Goal: Task Accomplishment & Management: Use online tool/utility

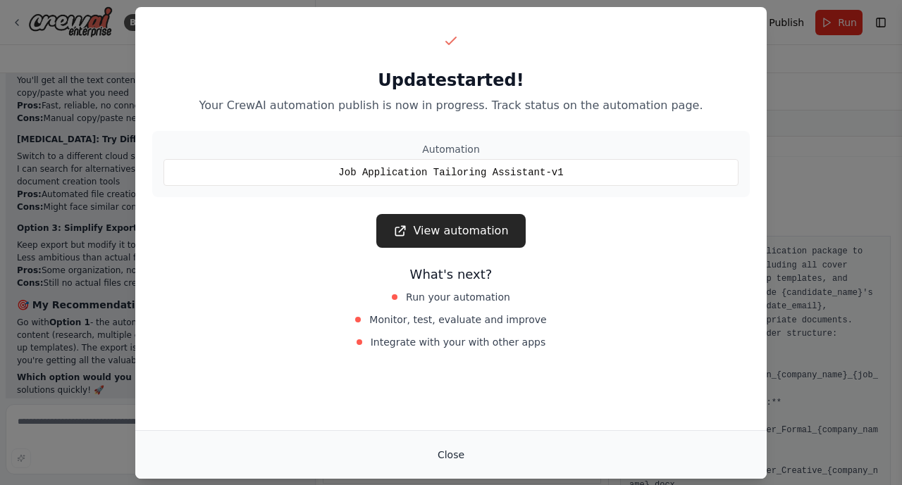
click at [454, 455] on button "Close" at bounding box center [450, 454] width 49 height 25
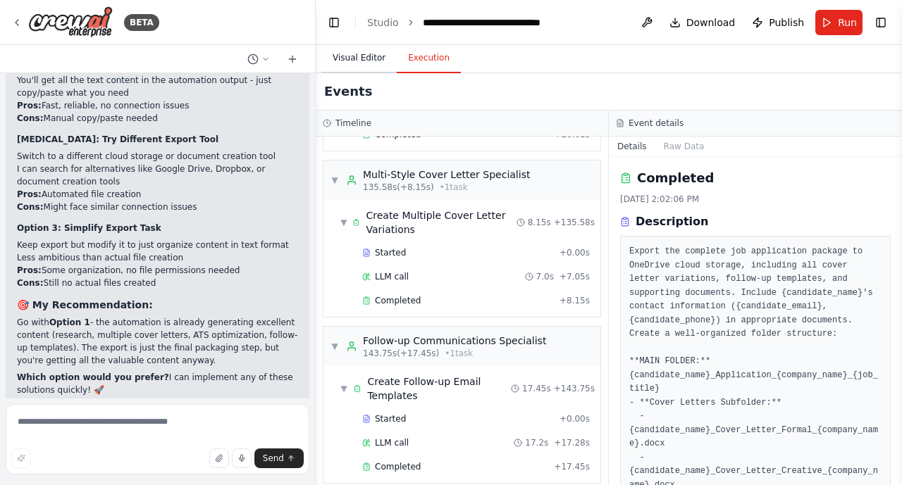
click at [357, 54] on button "Visual Editor" at bounding box center [358, 59] width 75 height 30
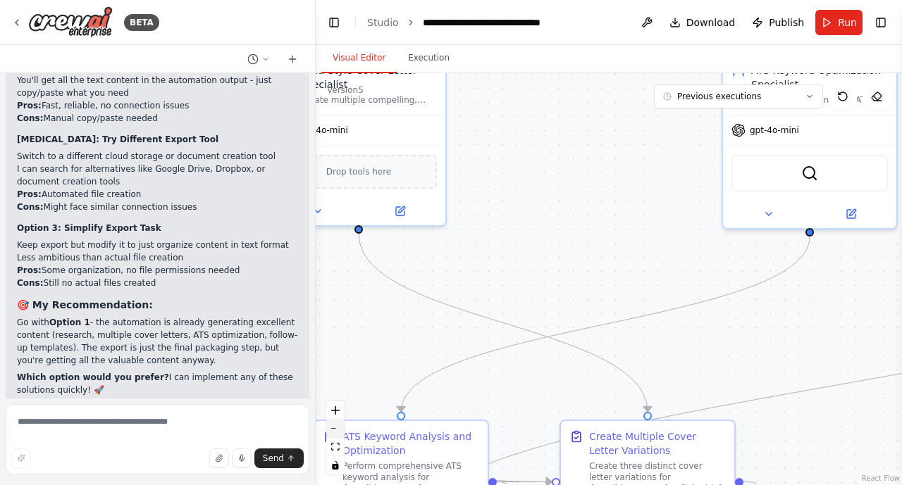
click at [338, 430] on button "zoom out" at bounding box center [335, 429] width 18 height 18
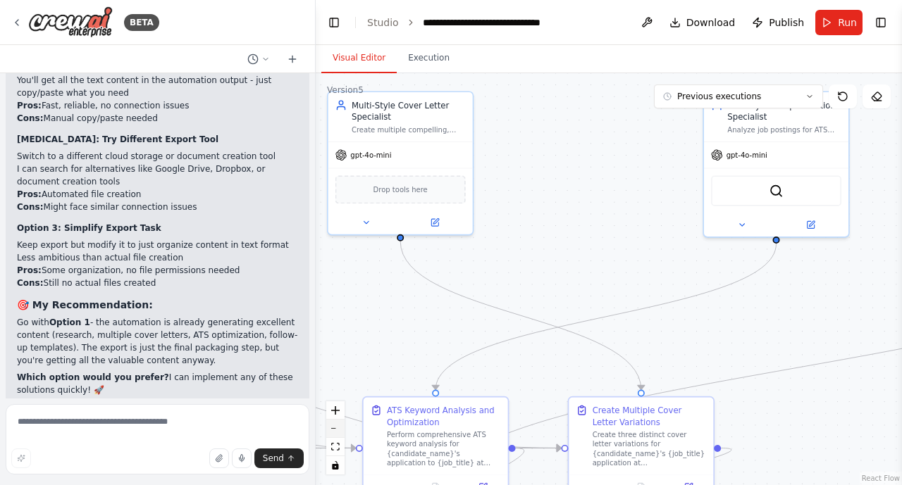
click at [338, 430] on button "zoom out" at bounding box center [335, 429] width 18 height 18
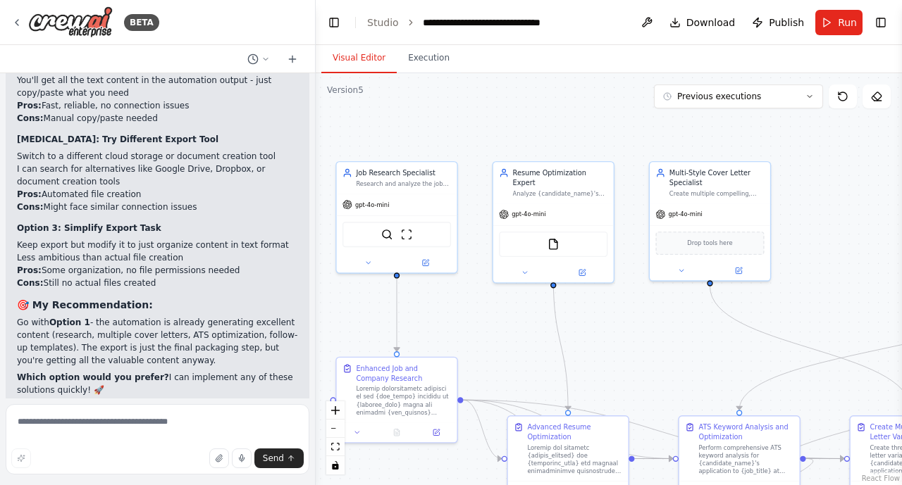
drag, startPoint x: 392, startPoint y: 328, endPoint x: 666, endPoint y: 368, distance: 276.8
click at [666, 368] on div ".deletable-edge-delete-btn { width: 20px; height: 20px; border: 0px solid #ffff…" at bounding box center [609, 279] width 586 height 412
click at [802, 98] on button "Previous executions" at bounding box center [738, 97] width 169 height 24
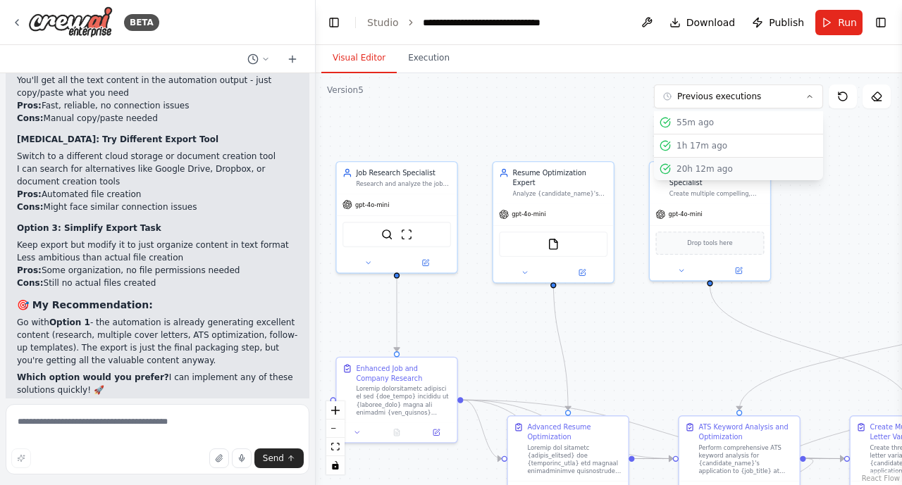
click at [776, 169] on div "20h 12m ago" at bounding box center [746, 168] width 141 height 11
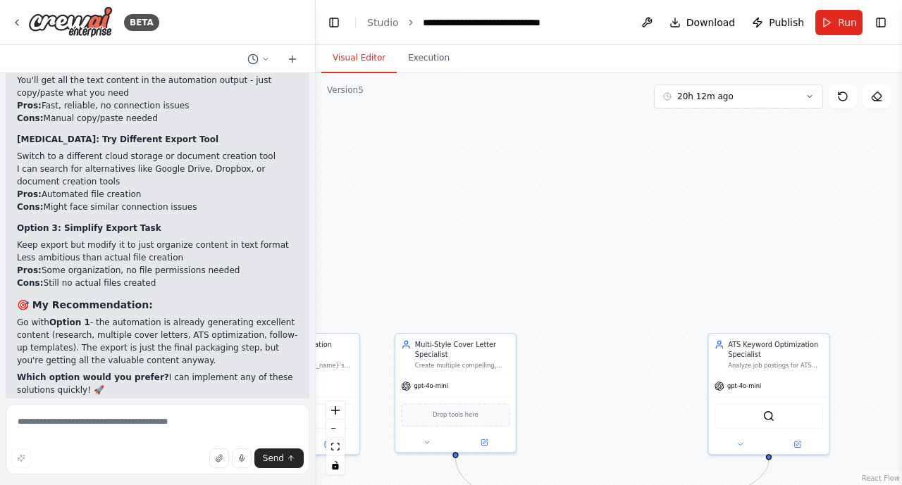
drag, startPoint x: 837, startPoint y: 242, endPoint x: 587, endPoint y: 414, distance: 304.0
click at [587, 414] on div ".deletable-edge-delete-btn { width: 20px; height: 20px; border: 0px solid #ffff…" at bounding box center [609, 279] width 586 height 412
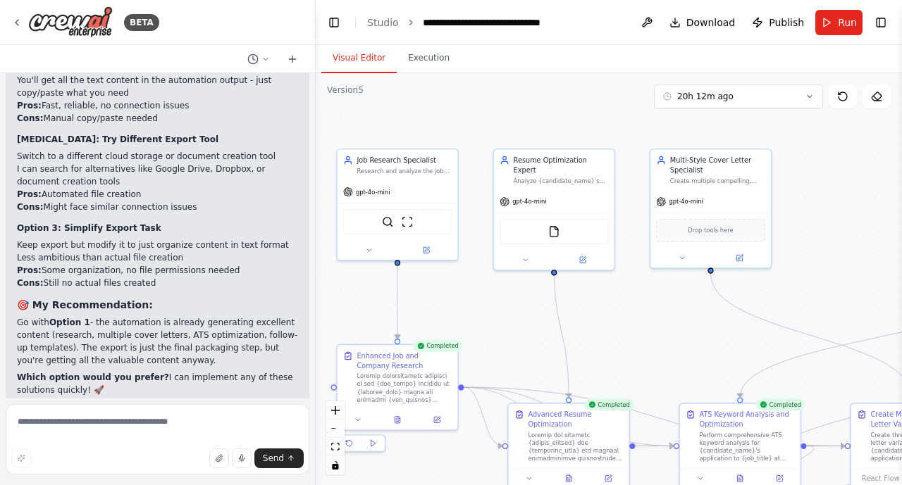
drag, startPoint x: 568, startPoint y: 235, endPoint x: 820, endPoint y: 49, distance: 312.3
click at [820, 49] on div "Visual Editor Execution Version 5 20h 12m ago Show Tools Hide Agents .deletable…" at bounding box center [609, 265] width 586 height 440
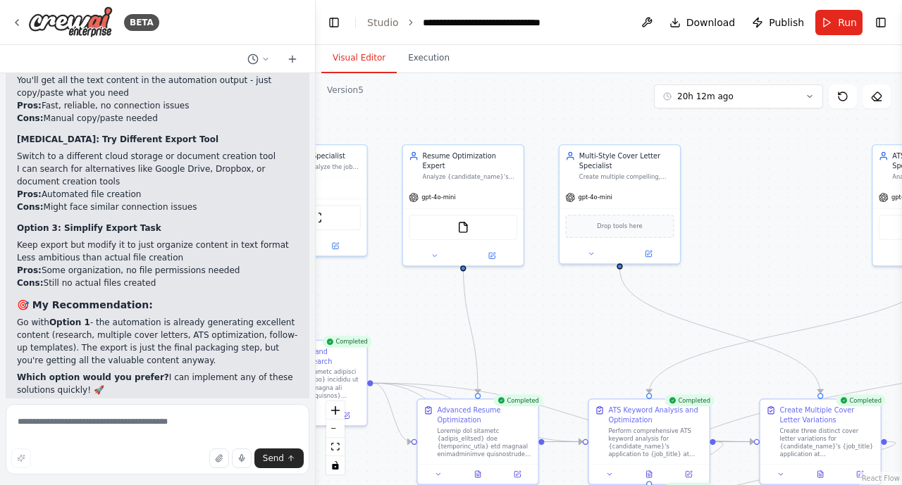
drag, startPoint x: 654, startPoint y: 312, endPoint x: 563, endPoint y: 319, distance: 91.1
click at [563, 319] on div ".deletable-edge-delete-btn { width: 20px; height: 20px; border: 0px solid #ffff…" at bounding box center [609, 279] width 586 height 412
click at [736, 106] on button "20h 12m ago" at bounding box center [738, 97] width 169 height 24
click at [730, 144] on div "56m ago" at bounding box center [746, 145] width 141 height 11
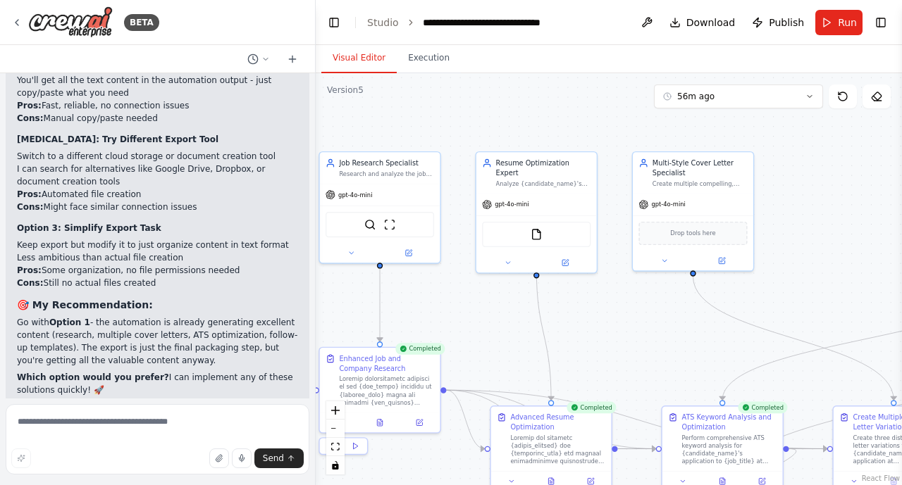
drag, startPoint x: 776, startPoint y: 247, endPoint x: 849, endPoint y: 253, distance: 73.5
click at [849, 253] on div ".deletable-edge-delete-btn { width: 20px; height: 20px; border: 0px solid #ffff…" at bounding box center [609, 279] width 586 height 412
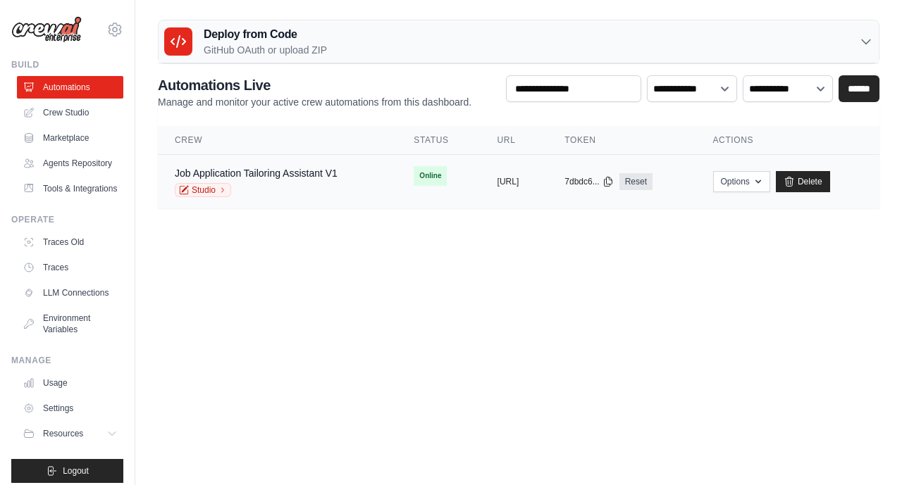
click at [263, 183] on div "Studio" at bounding box center [256, 190] width 163 height 14
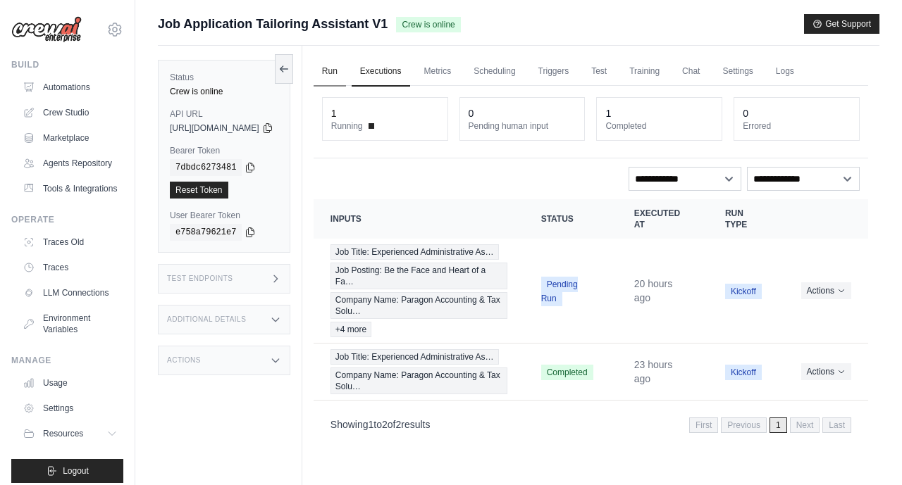
click at [346, 73] on link "Run" at bounding box center [329, 72] width 32 height 30
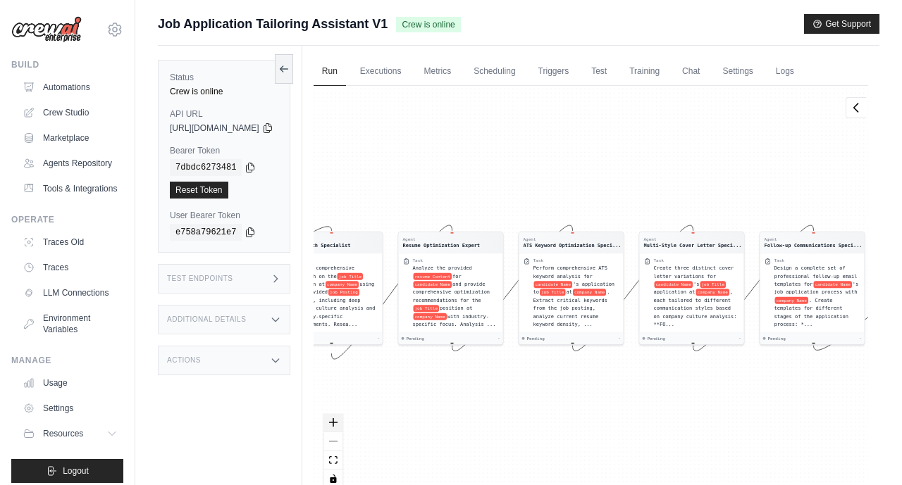
click at [342, 428] on button "zoom in" at bounding box center [333, 423] width 18 height 18
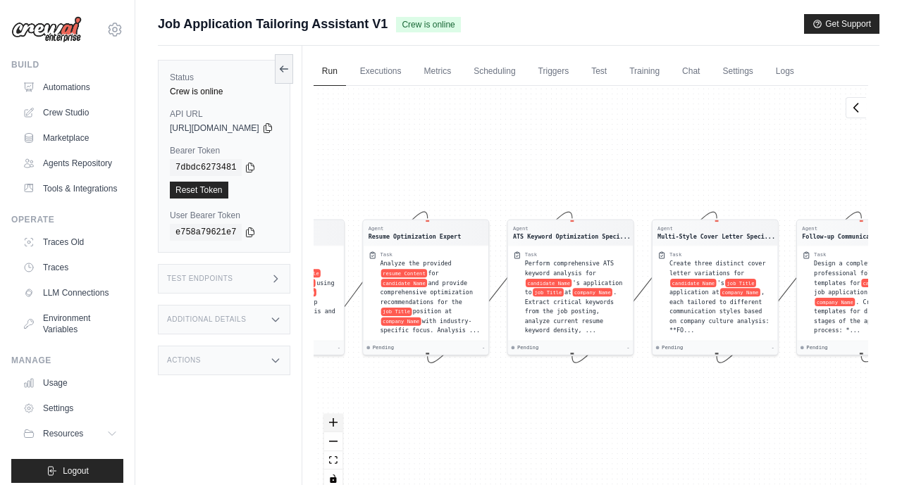
click at [342, 428] on button "zoom in" at bounding box center [333, 423] width 18 height 18
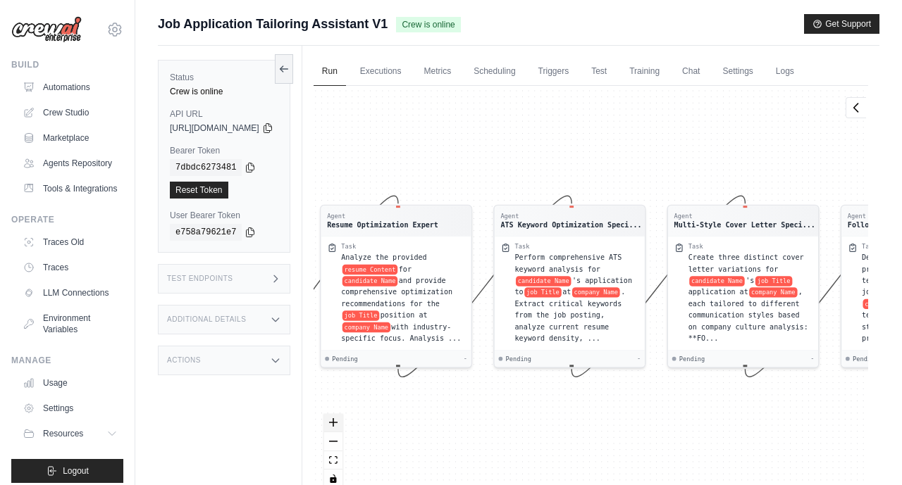
click at [342, 428] on button "zoom in" at bounding box center [333, 423] width 18 height 18
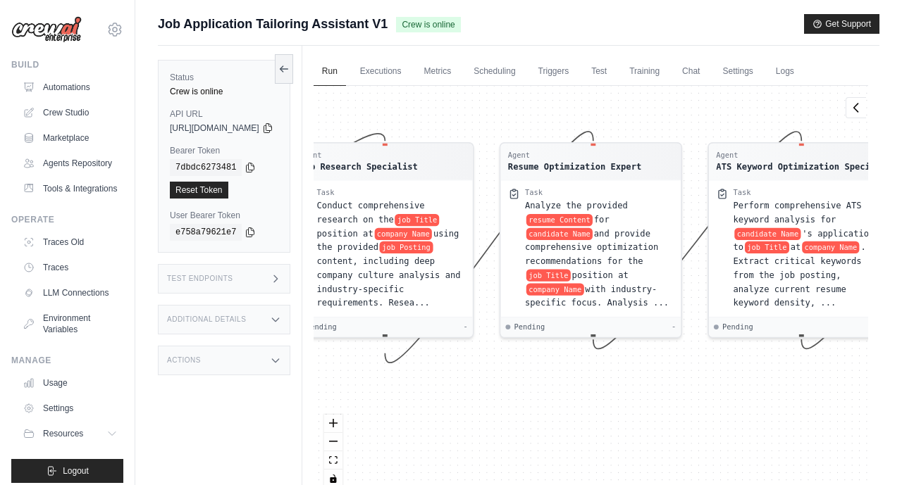
drag, startPoint x: 489, startPoint y: 432, endPoint x: 719, endPoint y: 387, distance: 234.7
click at [719, 387] on div "Agent Job Research Specialist Task Conduct comprehensive research on the job Ti…" at bounding box center [590, 292] width 554 height 413
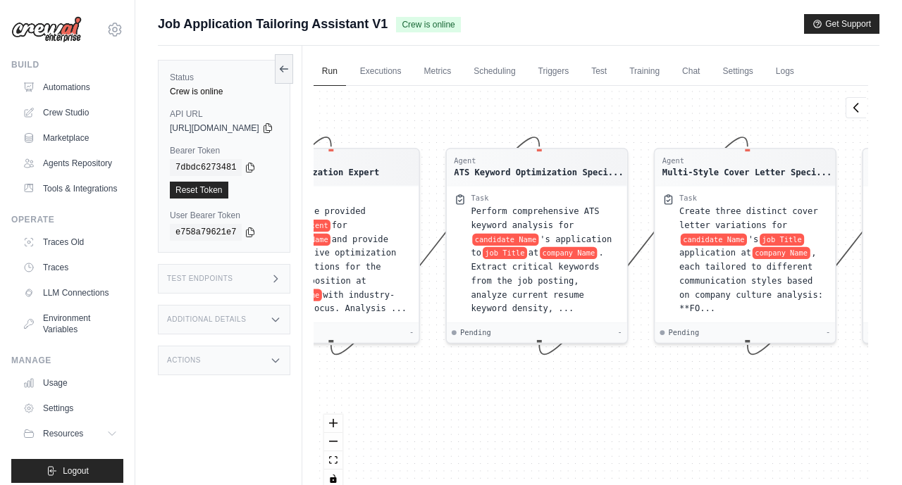
drag, startPoint x: 804, startPoint y: 393, endPoint x: 542, endPoint y: 399, distance: 262.1
click at [542, 399] on div "Agent Job Research Specialist Task Conduct comprehensive research on the job Ti…" at bounding box center [590, 292] width 554 height 413
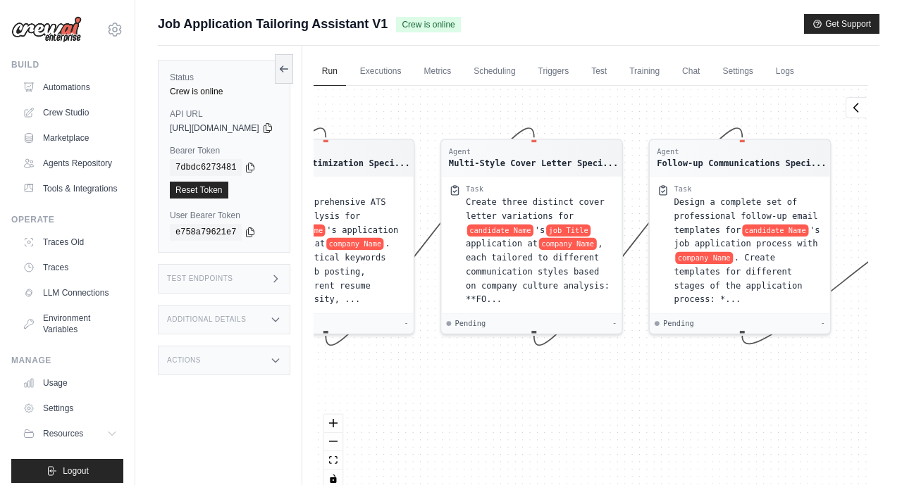
drag, startPoint x: 716, startPoint y: 393, endPoint x: 503, endPoint y: 384, distance: 213.6
click at [503, 384] on div "Agent Job Research Specialist Task Conduct comprehensive research on the job Ti…" at bounding box center [590, 292] width 554 height 413
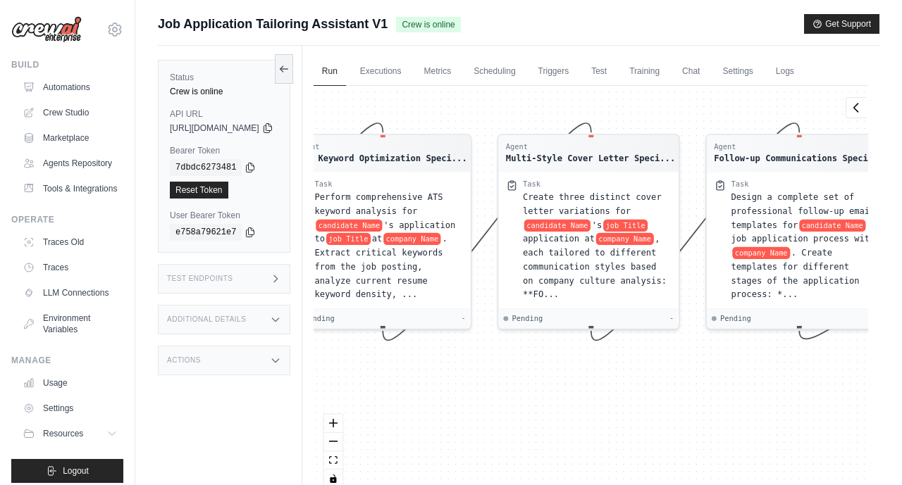
drag, startPoint x: 693, startPoint y: 387, endPoint x: 750, endPoint y: 382, distance: 57.3
click at [750, 382] on div "Agent Job Research Specialist Task Conduct comprehensive research on the job Ti…" at bounding box center [590, 292] width 554 height 413
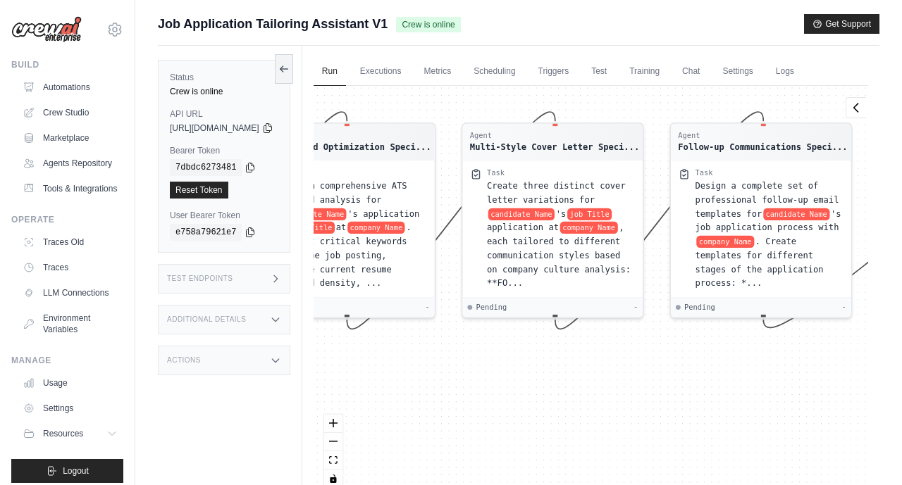
drag, startPoint x: 559, startPoint y: 423, endPoint x: 523, endPoint y: 411, distance: 37.6
click at [523, 411] on div "Agent Job Research Specialist Task Conduct comprehensive research on the job Ti…" at bounding box center [590, 292] width 554 height 413
click at [460, 79] on link "Metrics" at bounding box center [438, 72] width 44 height 30
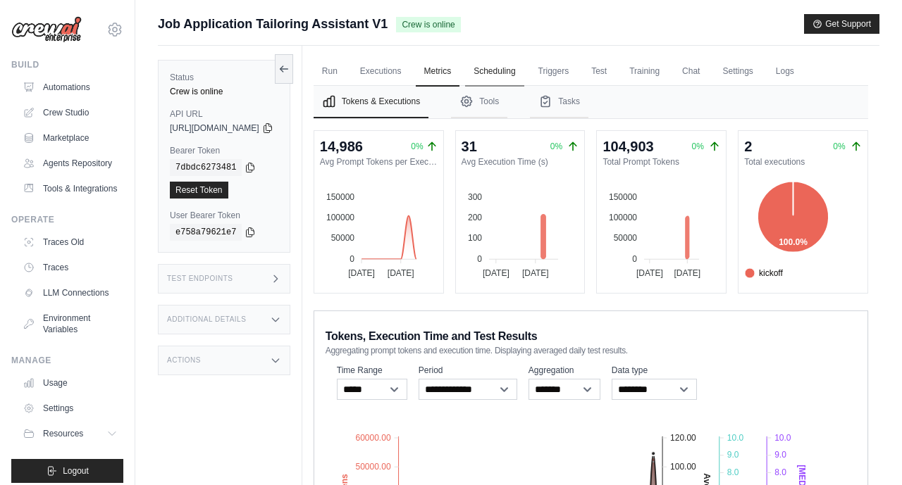
click at [523, 73] on link "Scheduling" at bounding box center [494, 72] width 58 height 30
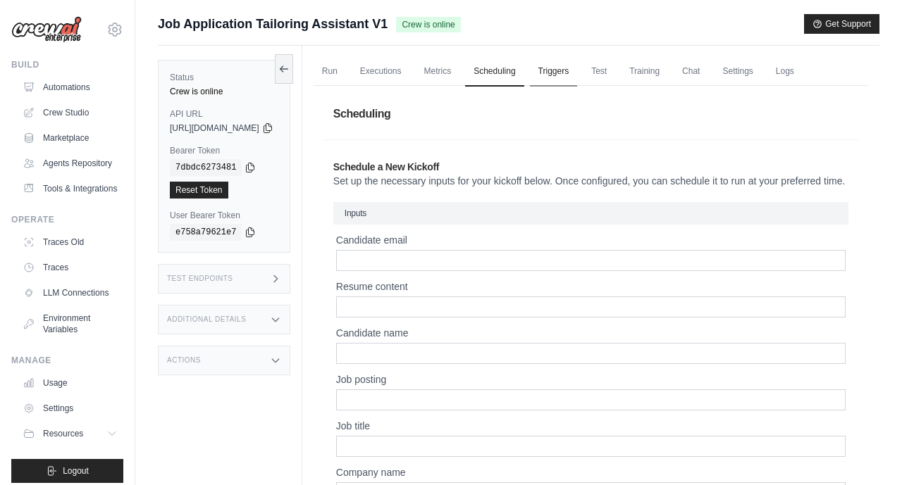
click at [578, 73] on link "Triggers" at bounding box center [554, 72] width 48 height 30
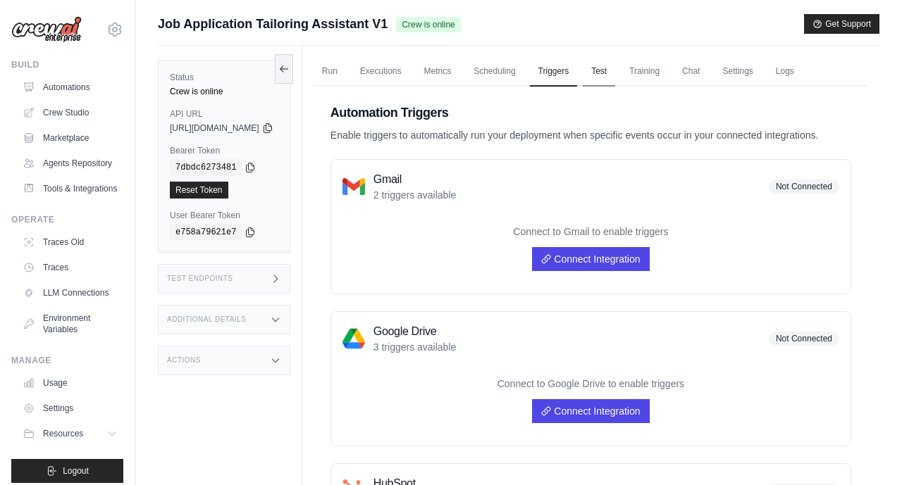
click at [615, 73] on link "Test" at bounding box center [599, 72] width 32 height 30
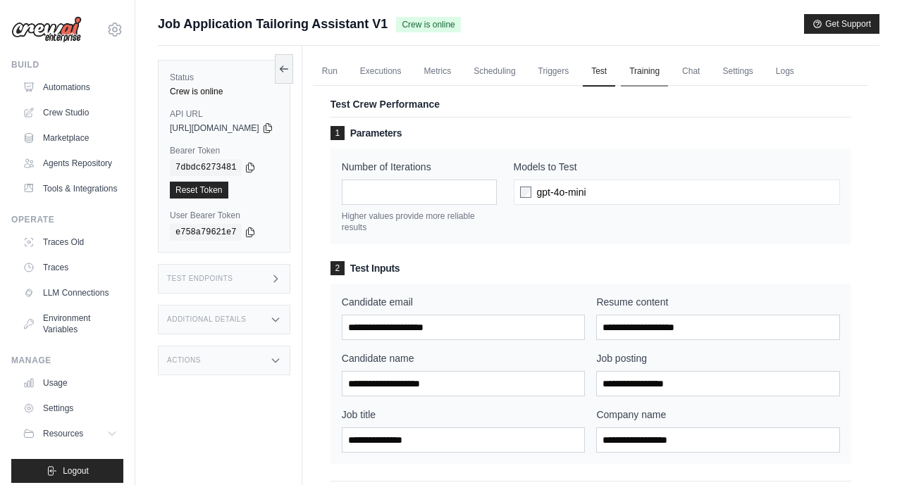
click at [668, 69] on link "Training" at bounding box center [644, 72] width 47 height 30
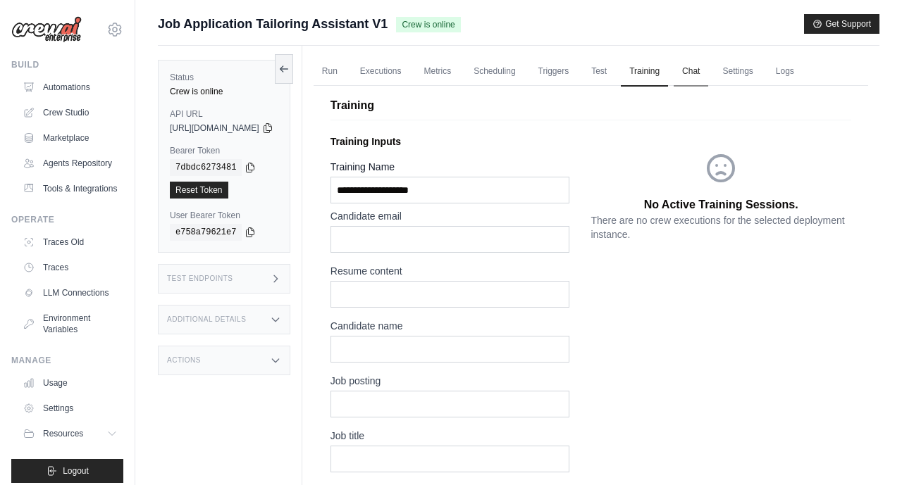
click at [708, 74] on link "Chat" at bounding box center [690, 72] width 35 height 30
click at [761, 78] on link "Settings" at bounding box center [737, 72] width 47 height 30
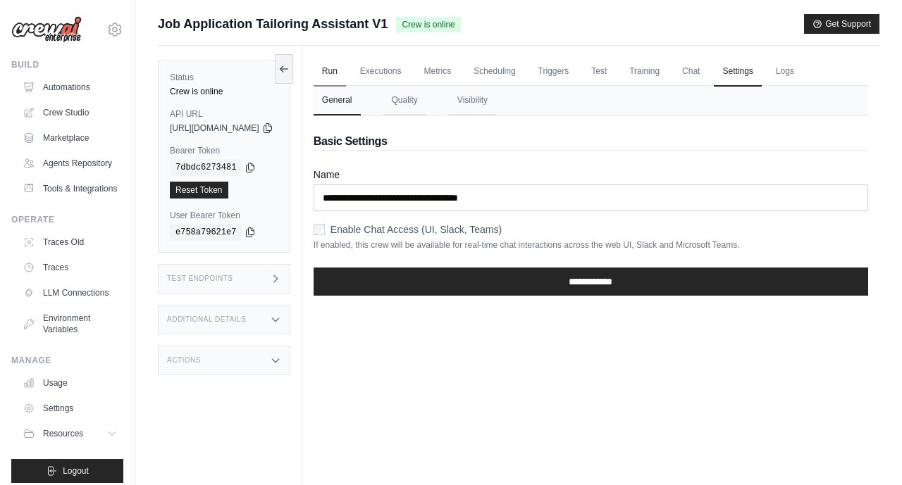
click at [346, 76] on link "Run" at bounding box center [329, 72] width 32 height 30
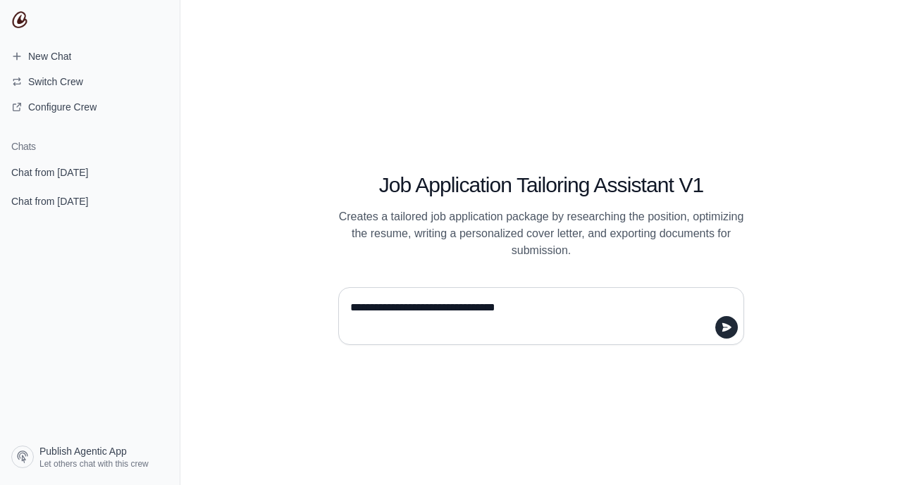
type textarea "**********"
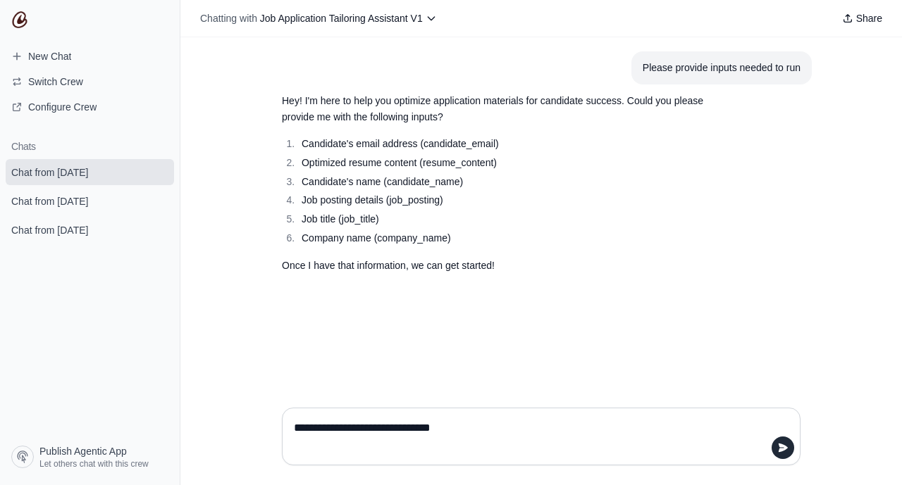
paste textarea "**********"
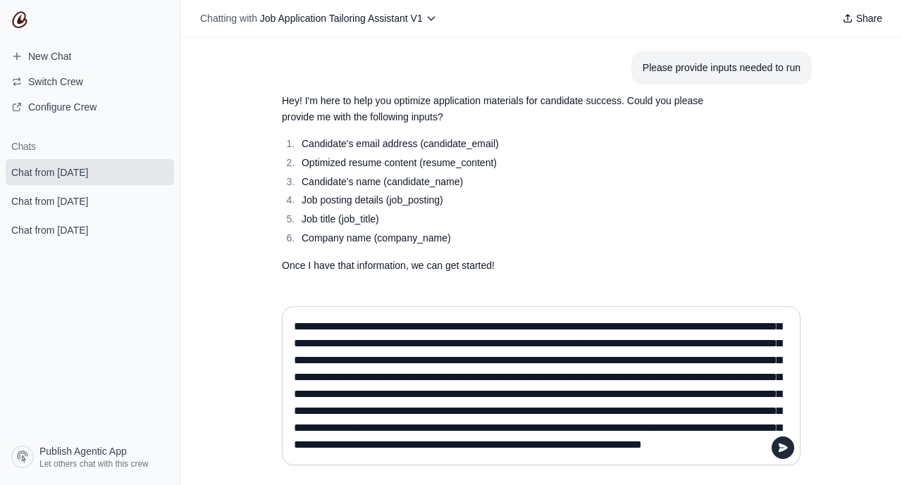
scroll to position [840, 0]
paste textarea "**********"
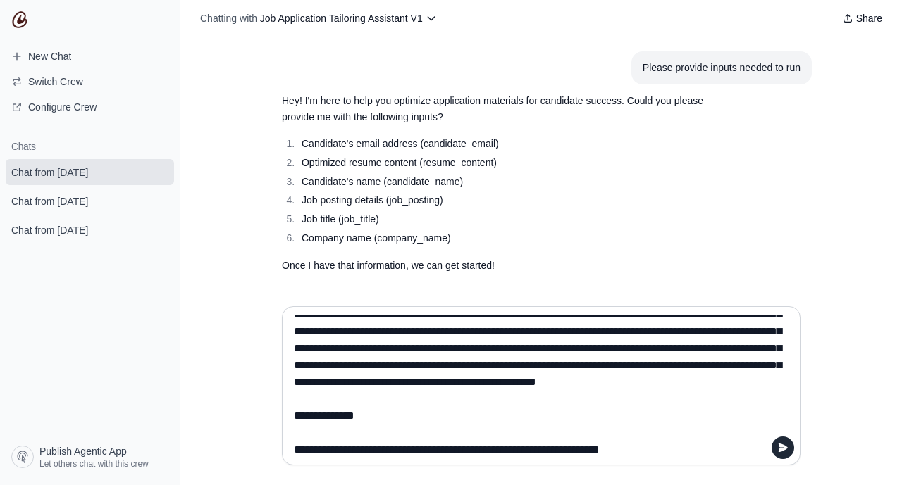
scroll to position [1364, 0]
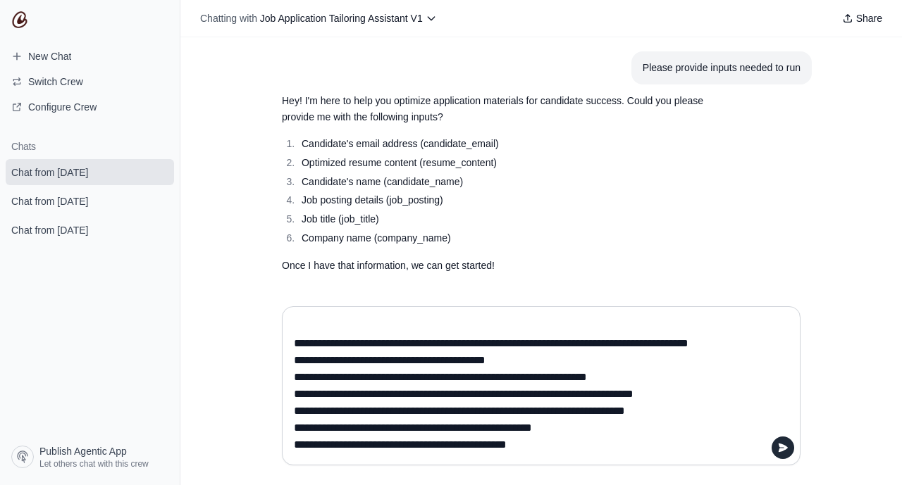
paste textarea "**********"
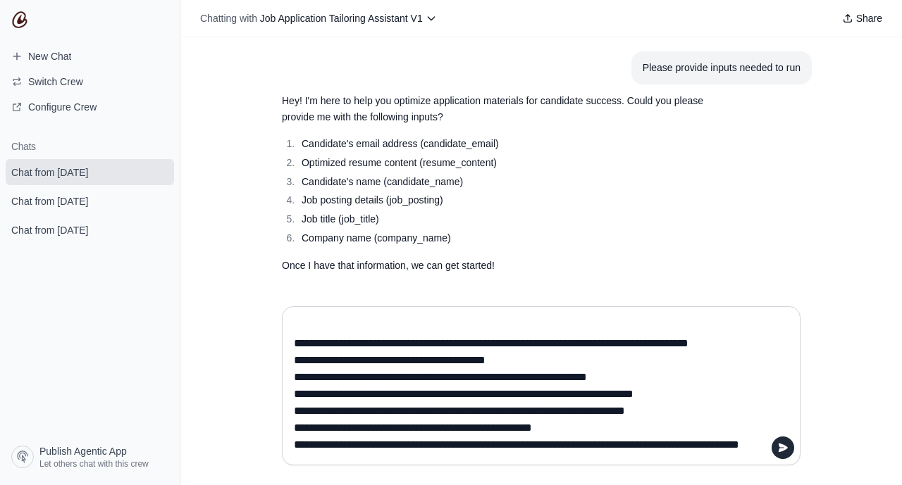
scroll to position [1381, 0]
paste textarea "**********"
type textarea "**********"
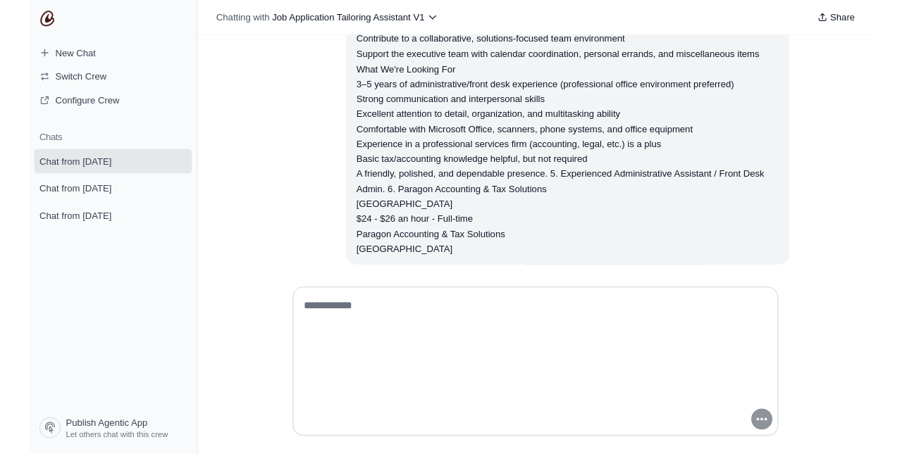
scroll to position [1444, 0]
